Goal: Information Seeking & Learning: Learn about a topic

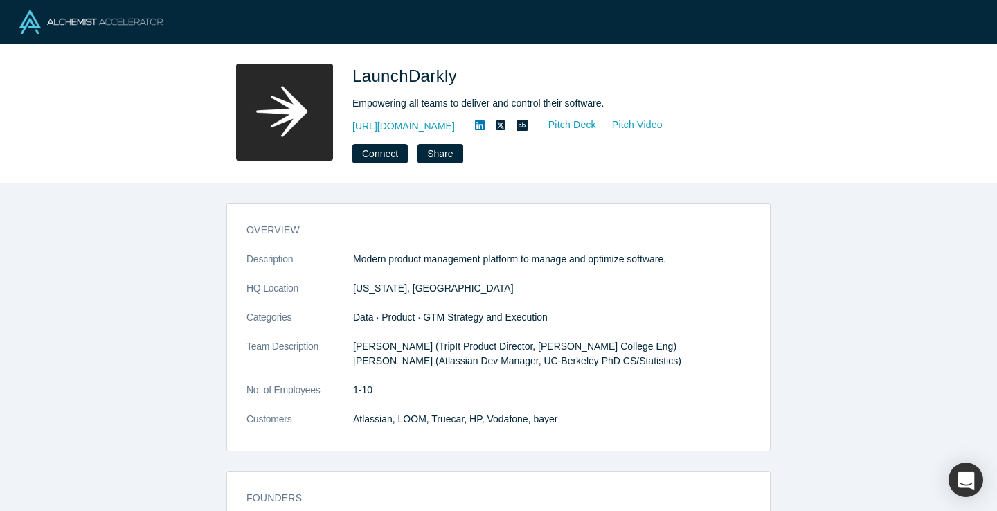
click at [531, 369] on dl "Description Modern product management platform to manage and optimize software.…" at bounding box center [498, 346] width 504 height 189
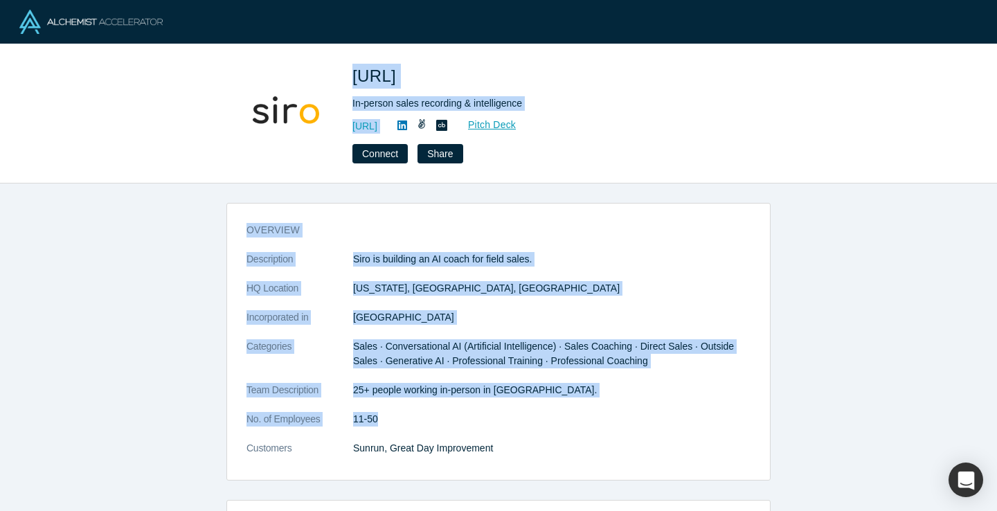
drag, startPoint x: 343, startPoint y: 73, endPoint x: 609, endPoint y: 429, distance: 445.1
click at [609, 429] on div "[URL] In-person sales recording & intelligence [URL] Pitch Deck Connect Share o…" at bounding box center [498, 255] width 997 height 511
click at [609, 429] on dl "Description Siro is building an AI coach for field sales. HQ Location [US_STATE…" at bounding box center [498, 361] width 504 height 218
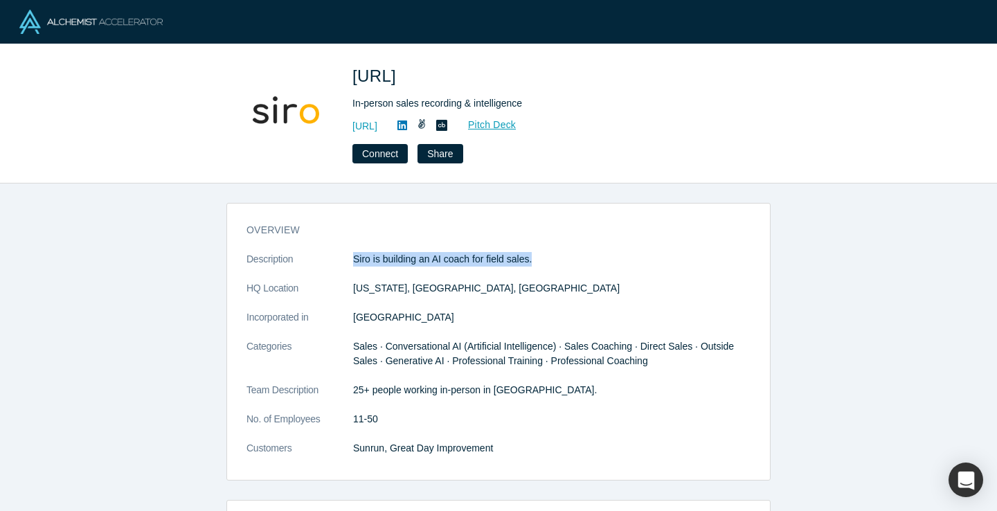
drag, startPoint x: 351, startPoint y: 255, endPoint x: 551, endPoint y: 261, distance: 200.2
click at [551, 261] on dl "Description Siro is building an AI coach for field sales. HQ Location [US_STATE…" at bounding box center [498, 361] width 504 height 218
copy dl "Siro is building an AI coach for field sales."
click at [377, 125] on link "[URL]" at bounding box center [364, 126] width 25 height 15
